Goal: Task Accomplishment & Management: Manage account settings

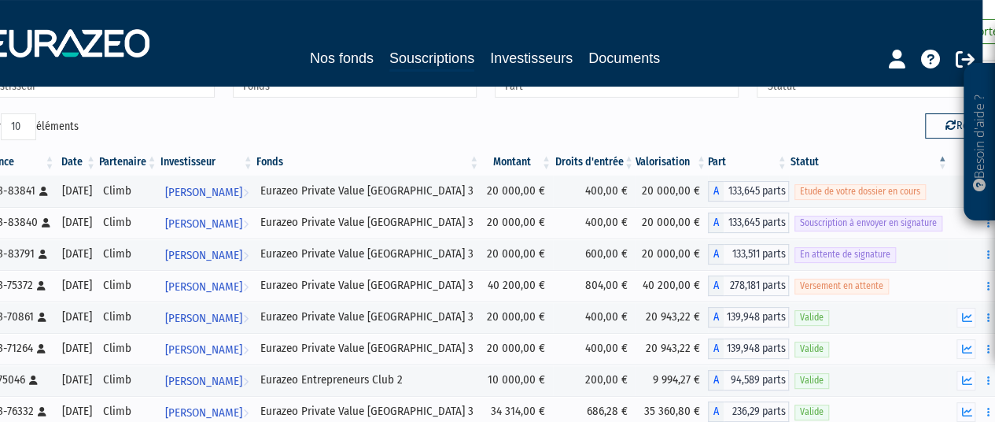
scroll to position [99, 33]
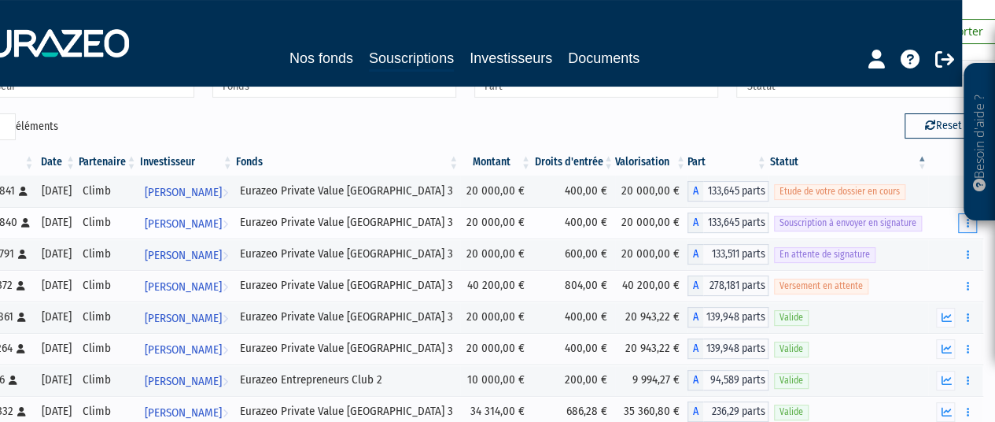
click at [969, 228] on button "button" at bounding box center [967, 223] width 19 height 20
click at [976, 227] on button "button" at bounding box center [967, 223] width 19 height 20
click at [927, 249] on link "Envoyer à signer" at bounding box center [928, 251] width 90 height 26
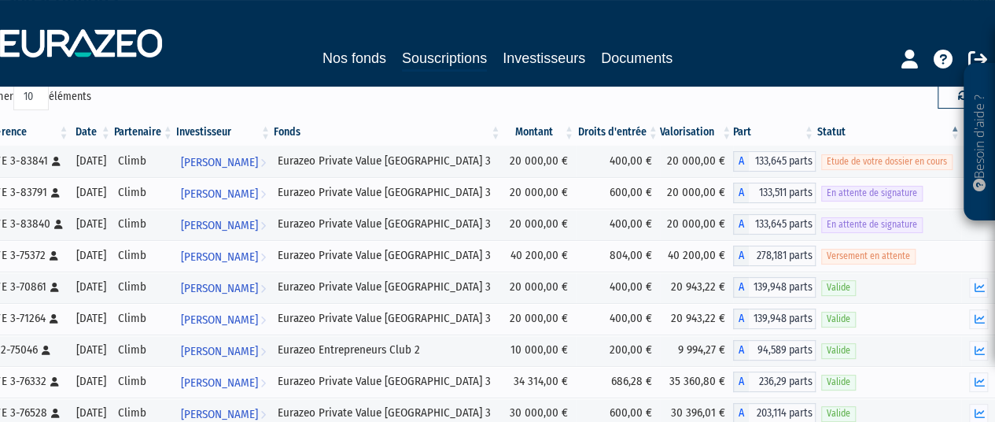
scroll to position [130, 0]
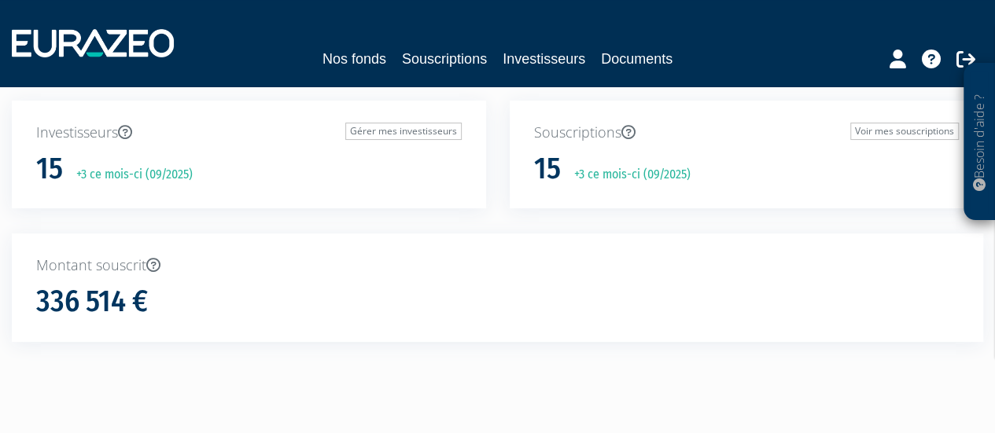
scroll to position [72, 0]
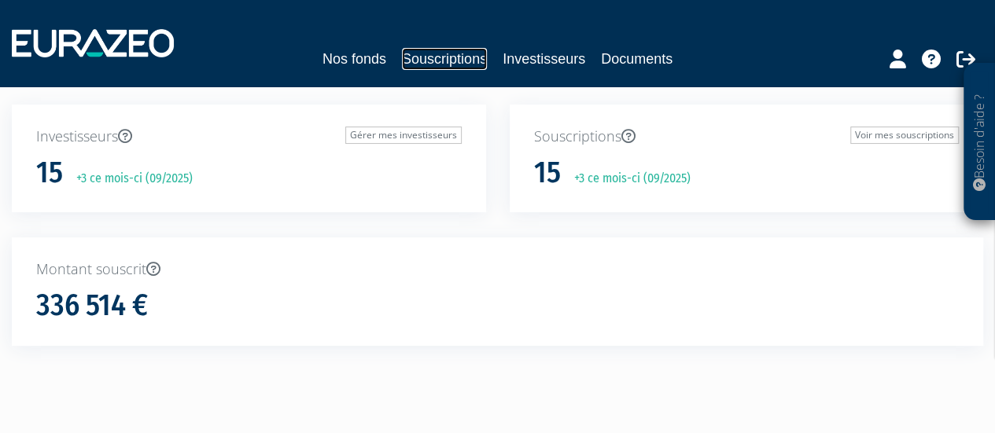
click at [461, 68] on link "Souscriptions" at bounding box center [444, 59] width 85 height 22
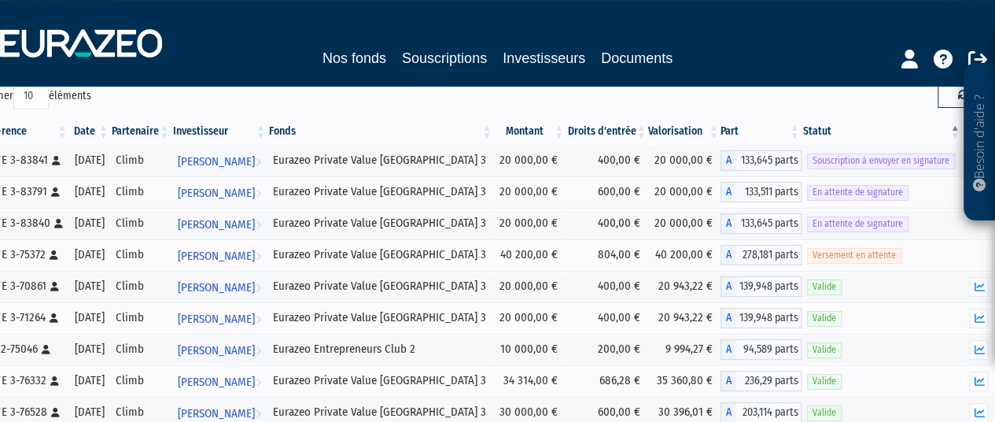
scroll to position [130, 0]
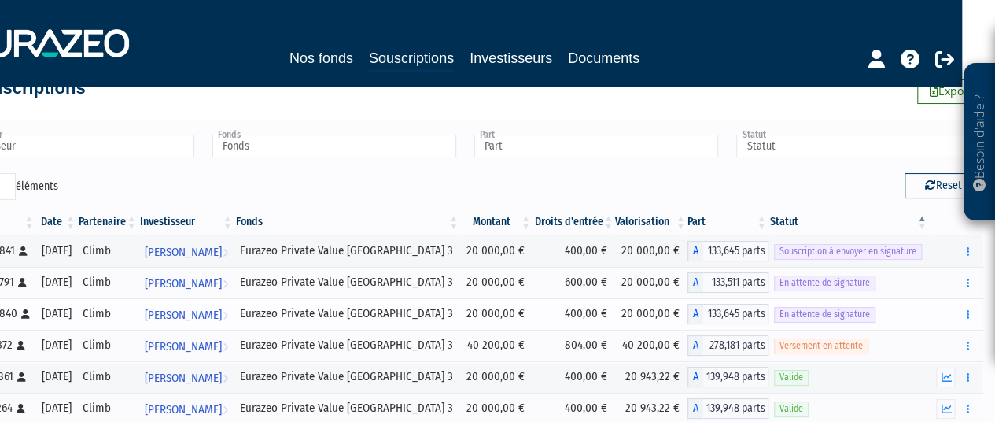
scroll to position [39, 33]
click at [967, 251] on icon "button" at bounding box center [968, 251] width 2 height 10
click at [939, 281] on link "Envoyer à signer" at bounding box center [928, 280] width 90 height 26
click at [897, 230] on th "Statut" at bounding box center [849, 221] width 160 height 27
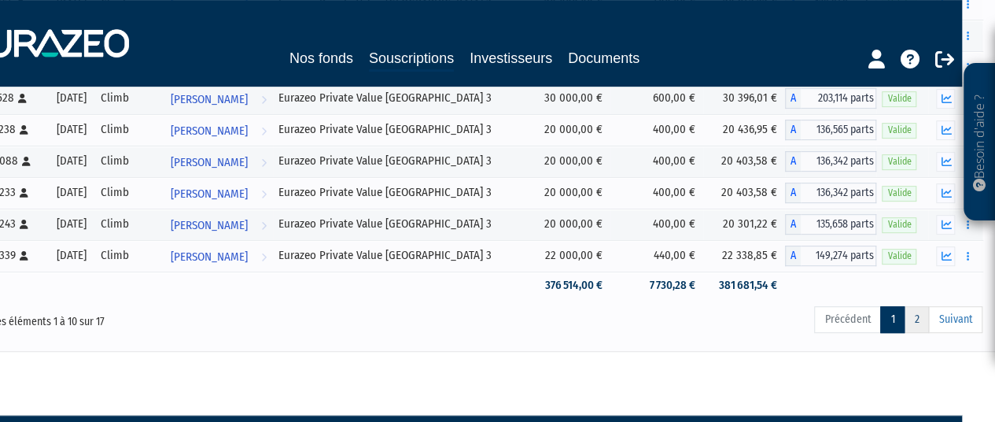
click at [924, 321] on link "2" at bounding box center [916, 319] width 25 height 27
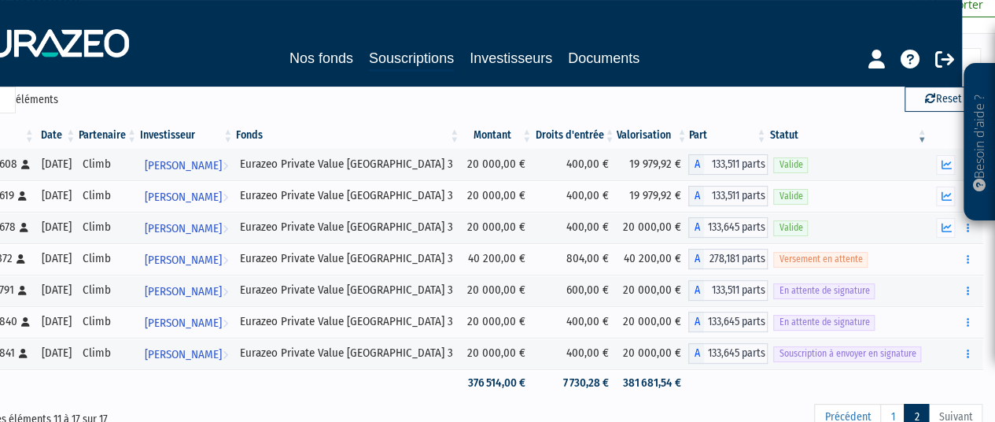
scroll to position [127, 33]
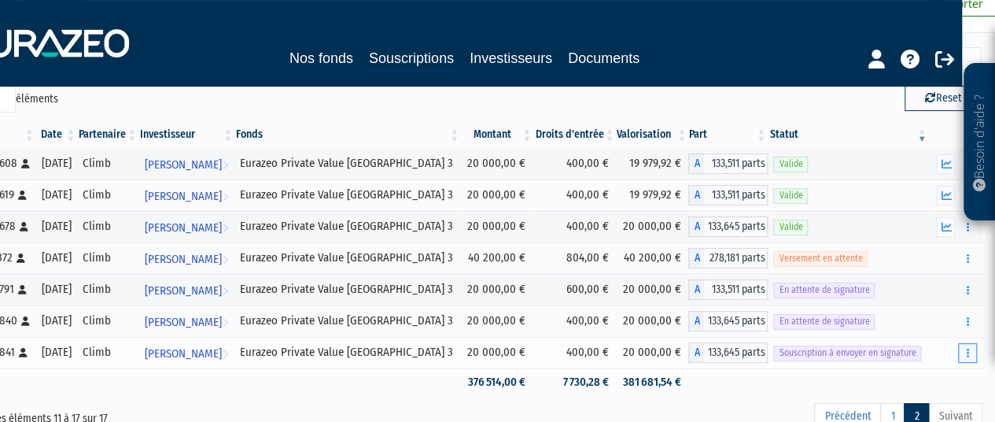
click at [968, 351] on icon "button" at bounding box center [968, 353] width 2 height 10
click at [928, 377] on link "Envoyer à signer" at bounding box center [928, 381] width 90 height 26
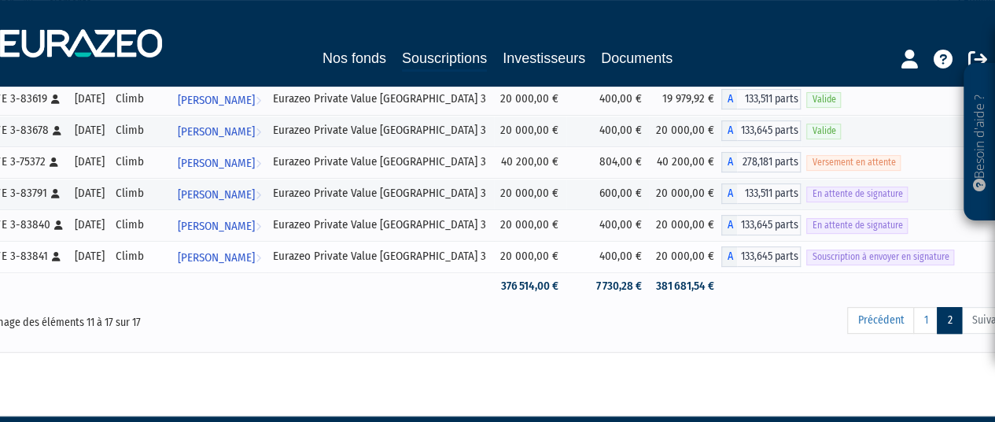
scroll to position [223, 33]
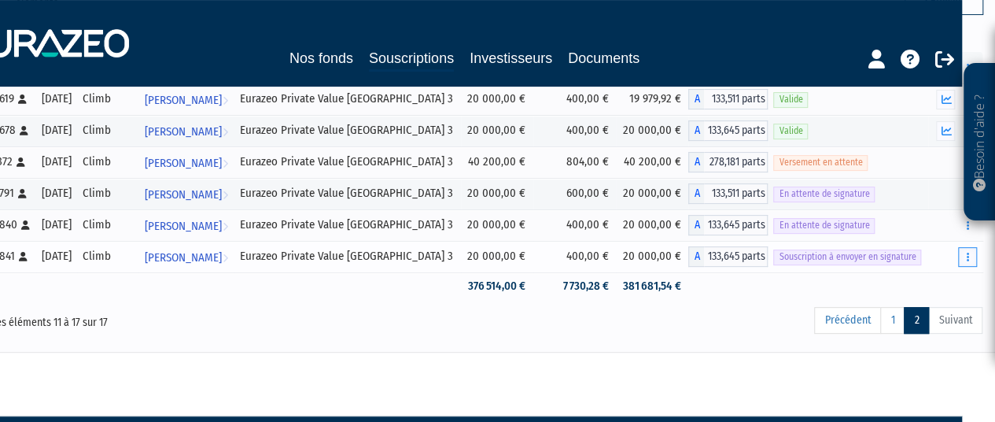
click at [964, 254] on button "button" at bounding box center [967, 257] width 19 height 20
click at [841, 279] on td at bounding box center [848, 286] width 160 height 28
